Goal: Go to known website: Access a specific website the user already knows

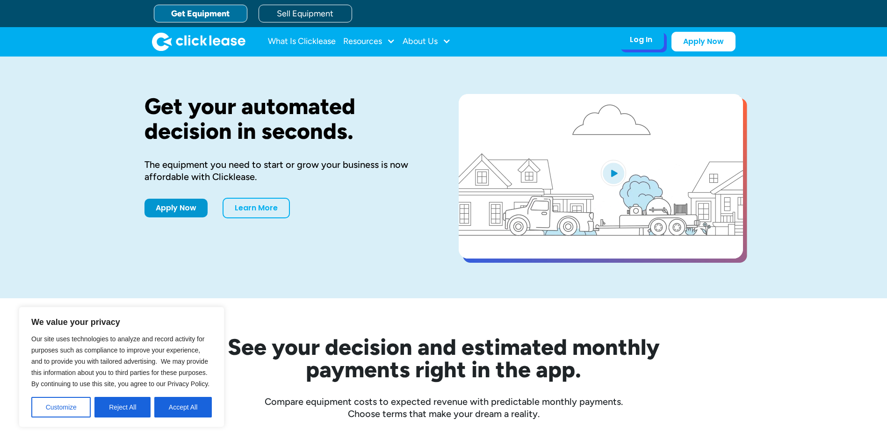
click at [643, 44] on div "Log In" at bounding box center [641, 39] width 22 height 9
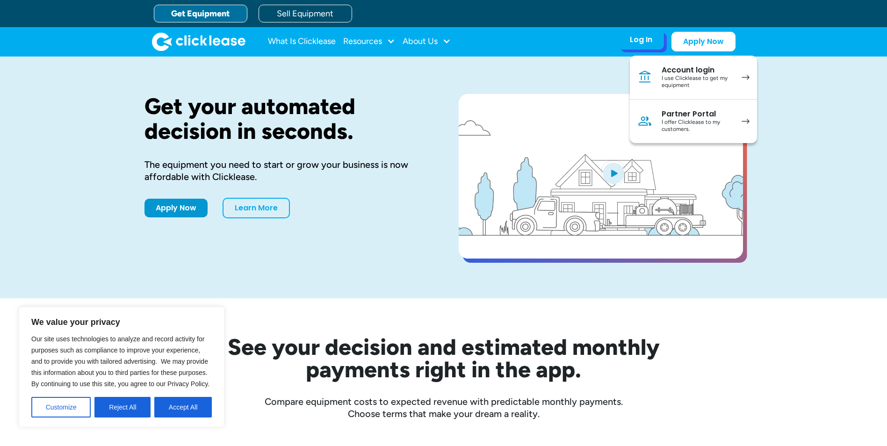
click at [690, 78] on div "I use Clicklease to get my equipment" at bounding box center [697, 82] width 71 height 14
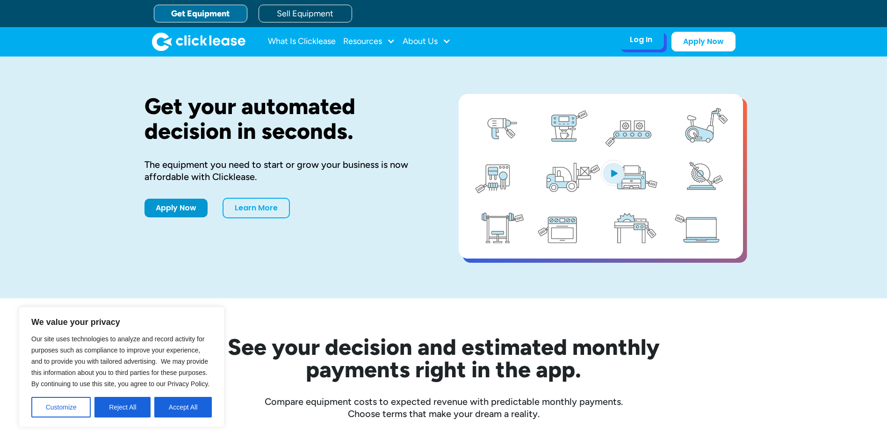
click at [629, 40] on div "Log In Account login I use Clicklease to get my equipment Partner Portal I offe…" at bounding box center [641, 40] width 46 height 20
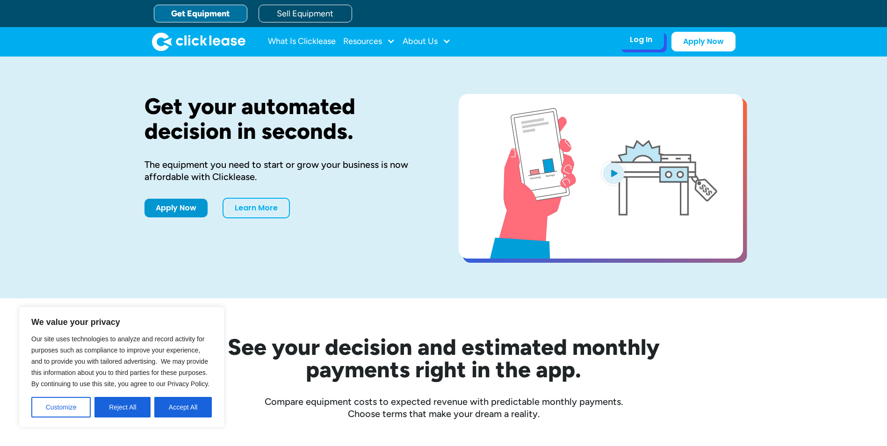
click at [647, 41] on div "Log In" at bounding box center [641, 39] width 22 height 9
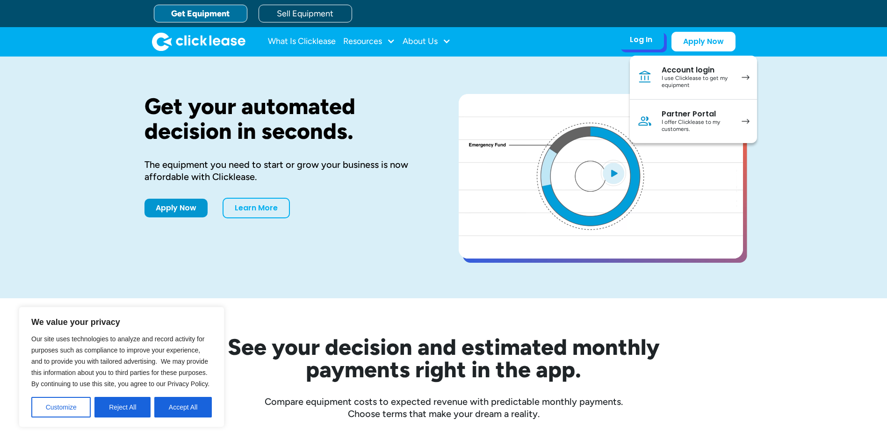
click at [695, 122] on div "I offer Clicklease to my customers." at bounding box center [697, 126] width 71 height 14
